Goal: Find specific page/section: Find specific page/section

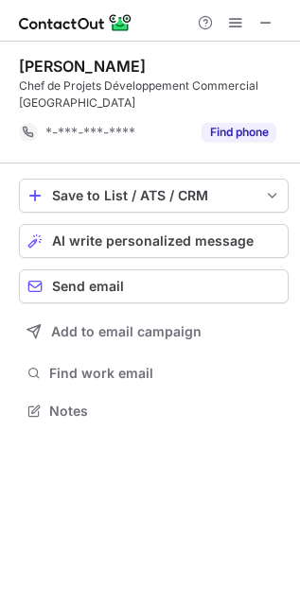
scroll to position [398, 300]
click at [266, 20] on span at bounding box center [265, 22] width 15 height 15
click at [261, 24] on span at bounding box center [265, 22] width 15 height 15
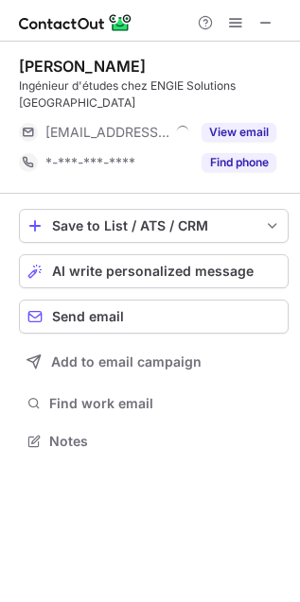
scroll to position [411, 300]
